Goal: Communication & Community: Answer question/provide support

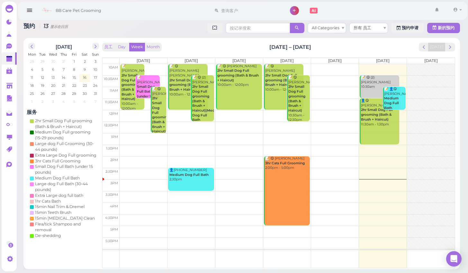
scroll to position [27, 0]
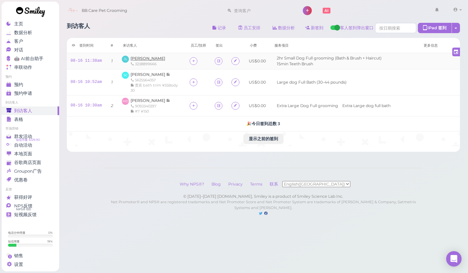
click at [141, 60] on span "[PERSON_NAME]" at bounding box center [148, 58] width 35 height 5
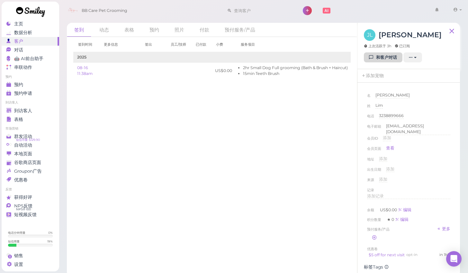
click at [372, 55] on icon at bounding box center [372, 57] width 4 height 5
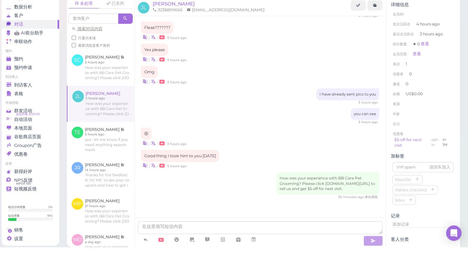
scroll to position [10, 0]
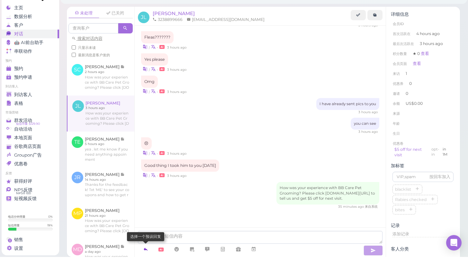
click at [144, 262] on icon at bounding box center [145, 265] width 5 height 6
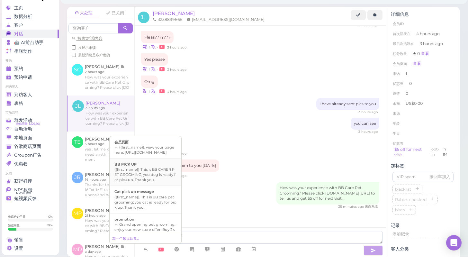
click at [167, 179] on li "BB PICK UP {{first_name}} This is BB CARER PET GROOMING, you dog is ready for p…" at bounding box center [146, 188] width 72 height 28
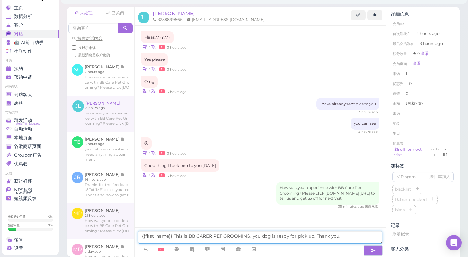
drag, startPoint x: 172, startPoint y: 226, endPoint x: 132, endPoint y: 222, distance: 41.1
click at [132, 222] on div "未处理 已关闭 搜索对话内容 只显示未读 最新消息是客户发的 SC [PERSON_NAME] 2 hours ago" at bounding box center [264, 148] width 394 height 250
type textarea "This is BB CARER PET GROOMING, you dog is ready for pick up. Thank you."
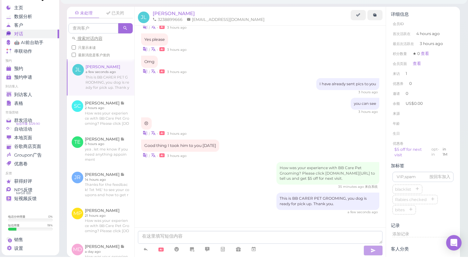
click at [32, 106] on link "到访客人" at bounding box center [31, 110] width 58 height 9
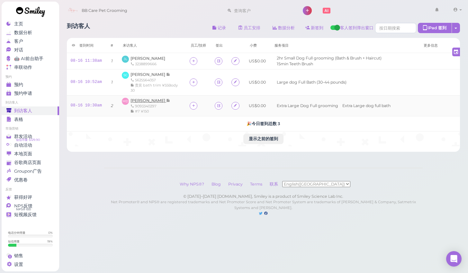
click at [151, 102] on span "[PERSON_NAME]" at bounding box center [149, 100] width 36 height 5
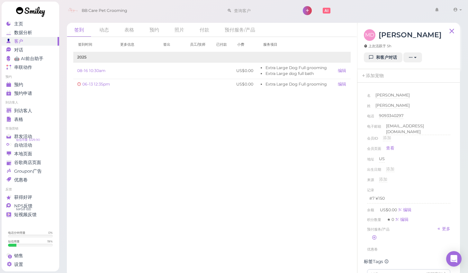
click at [151, 102] on div "签到时间 更多信息 签出 员工/技师 已付款 小费 服务项目 2025 08-16 10:30am US$0.00 Extra Large Dog Full …" at bounding box center [212, 155] width 291 height 236
click at [377, 51] on div "MD [PERSON_NAME] 上次活跃于 5h" at bounding box center [403, 40] width 78 height 23
click at [376, 59] on link "和客户对话" at bounding box center [383, 57] width 39 height 10
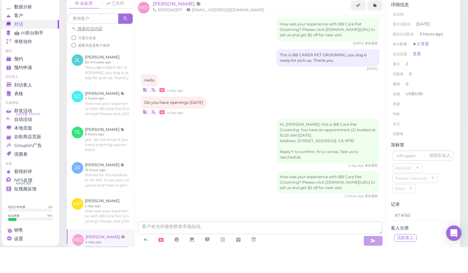
scroll to position [23, 0]
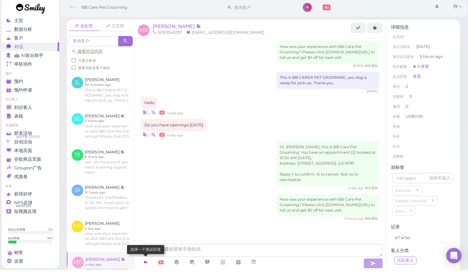
click at [146, 262] on icon at bounding box center [145, 265] width 5 height 6
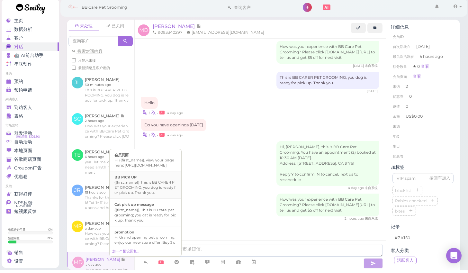
click at [164, 183] on div "{{first_name}} This is BB CARER PET GROOMING, you dog is ready for pick up. Tha…" at bounding box center [146, 190] width 62 height 15
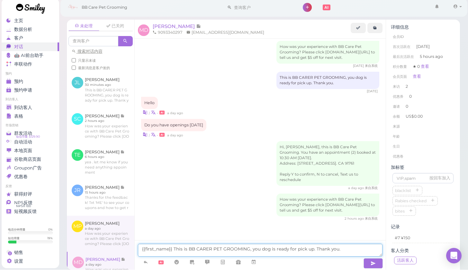
drag, startPoint x: 173, startPoint y: 226, endPoint x: 122, endPoint y: 230, distance: 51.6
click at [122, 230] on div "未处理 已关闭 搜索对话内容 只显示未读 最新消息是客户发的 [PERSON_NAME] 30 minutes ago SC" at bounding box center [264, 148] width 394 height 250
click at [161, 247] on textarea "{{first_name}} This is BB CARER PET GROOMING, you dog is ready for pick up. Tha…" at bounding box center [260, 253] width 245 height 13
type textarea "This is BB CARER PET GROOMING, you dog is ready for pick up. Thank you."
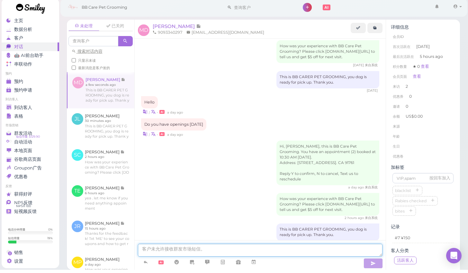
scroll to position [385, 0]
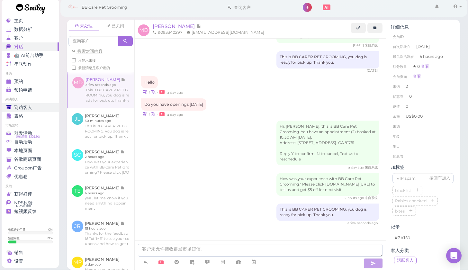
click at [23, 108] on span "到访客人" at bounding box center [23, 110] width 18 height 5
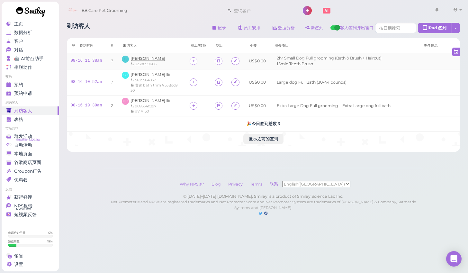
click at [144, 57] on span "[PERSON_NAME]" at bounding box center [148, 58] width 35 height 5
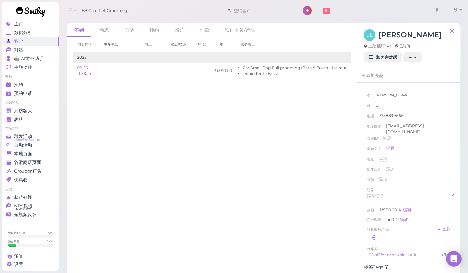
click at [385, 194] on div "添加记录" at bounding box center [408, 196] width 83 height 6
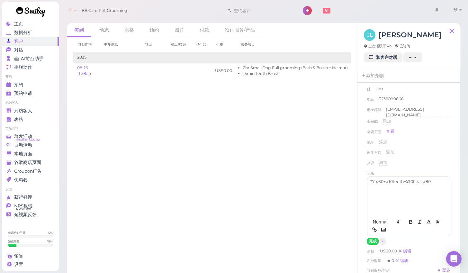
scroll to position [20, 0]
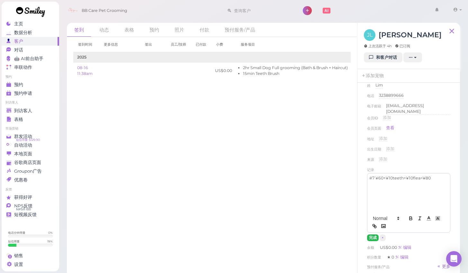
click at [378, 234] on button "完成" at bounding box center [373, 237] width 12 height 7
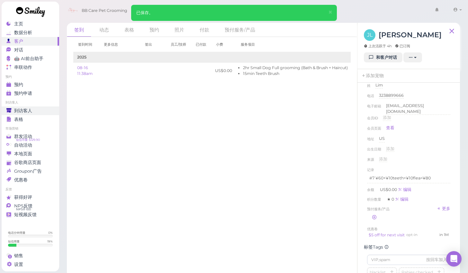
click at [37, 108] on div "到访客人" at bounding box center [29, 110] width 46 height 5
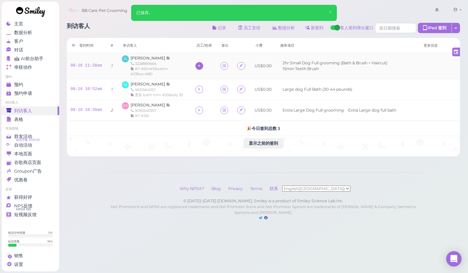
click at [199, 65] on div at bounding box center [200, 66] width 8 height 8
click at [212, 118] on div "chao" at bounding box center [239, 118] width 90 height 13
click at [197, 70] on icon at bounding box center [199, 70] width 4 height 5
click at [202, 111] on span "[PERSON_NAME]" at bounding box center [213, 109] width 34 height 5
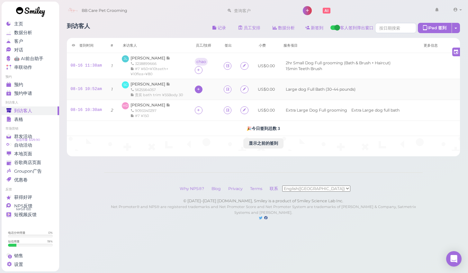
click at [197, 92] on icon at bounding box center [199, 89] width 4 height 5
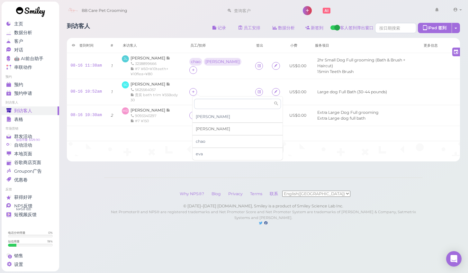
click at [201, 130] on span "[PERSON_NAME]" at bounding box center [213, 128] width 34 height 5
click at [196, 116] on icon at bounding box center [193, 115] width 4 height 5
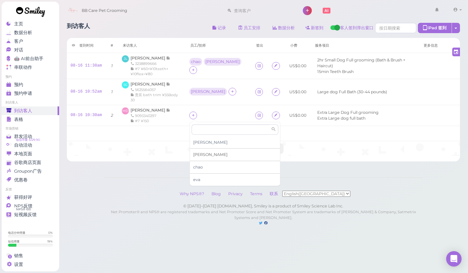
click at [201, 155] on span "[PERSON_NAME]" at bounding box center [210, 154] width 34 height 5
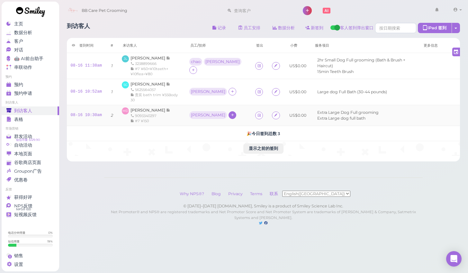
click at [231, 115] on icon at bounding box center [233, 115] width 4 height 5
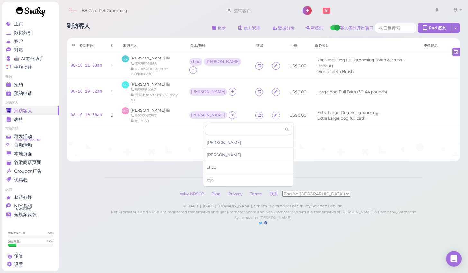
click at [217, 164] on div "chao" at bounding box center [249, 167] width 90 height 13
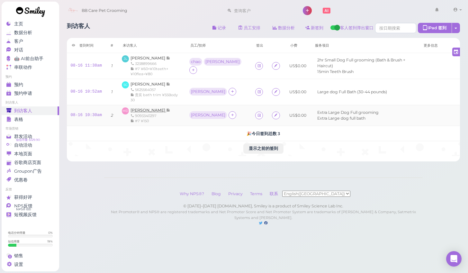
click at [155, 112] on span "[PERSON_NAME]" at bounding box center [149, 110] width 36 height 5
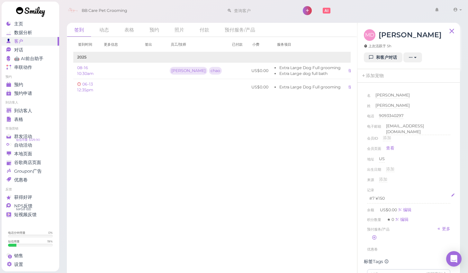
click at [373, 196] on p "#7 ¥150" at bounding box center [409, 199] width 79 height 6
click at [371, 197] on p "#7 ¥150" at bounding box center [409, 199] width 79 height 6
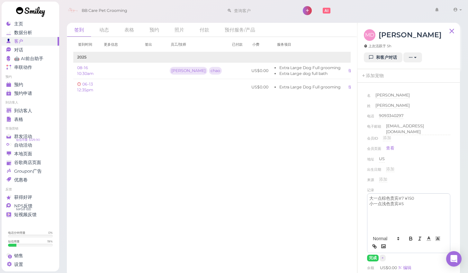
click at [404, 196] on p "大一点棕色贵宾#7 ¥150" at bounding box center [409, 199] width 79 height 6
click at [412, 205] on div "大一点棕色贵宾#5 ¥150 小一点浅色贵宾#5" at bounding box center [409, 213] width 83 height 39
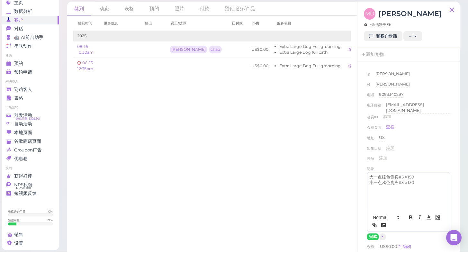
click at [378, 201] on p "小一点浅色贵宾#5 ¥130" at bounding box center [409, 204] width 79 height 6
click at [381, 201] on p "小一点浅色贵宾#5 ¥130" at bounding box center [409, 204] width 79 height 6
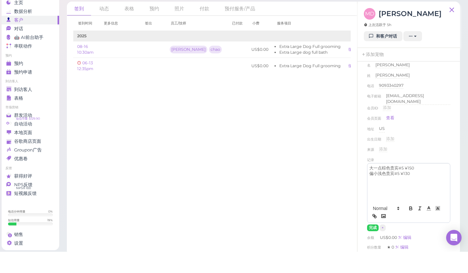
scroll to position [10, 0]
click at [372, 244] on button "完成" at bounding box center [373, 247] width 12 height 7
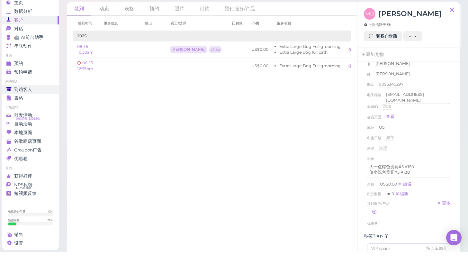
click at [26, 108] on span "到访客人" at bounding box center [23, 110] width 18 height 5
